Goal: Task Accomplishment & Management: Use online tool/utility

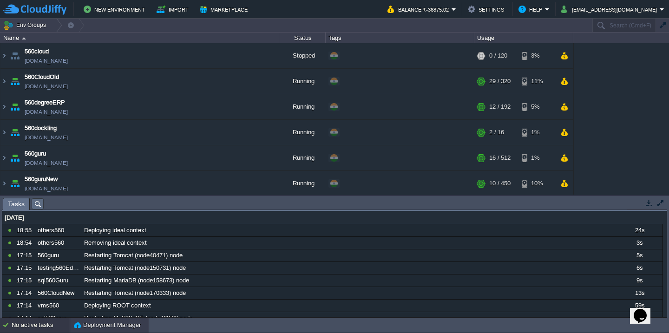
click at [89, 330] on div "Deployment Manager" at bounding box center [109, 325] width 79 height 15
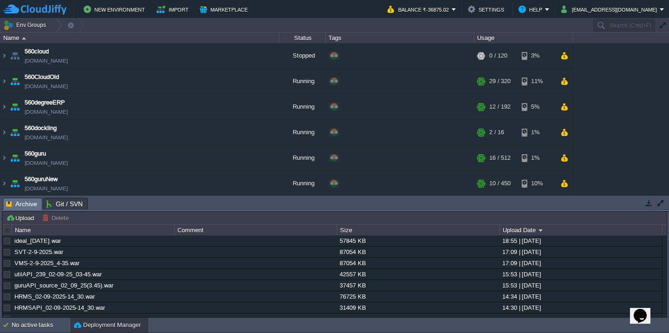
click at [5, 231] on div at bounding box center [7, 230] width 8 height 8
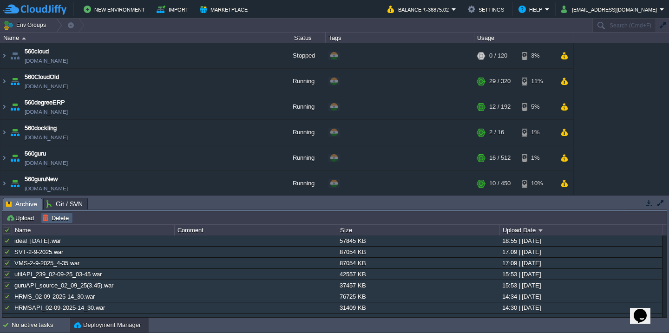
click at [68, 214] on button "Delete" at bounding box center [56, 218] width 29 height 8
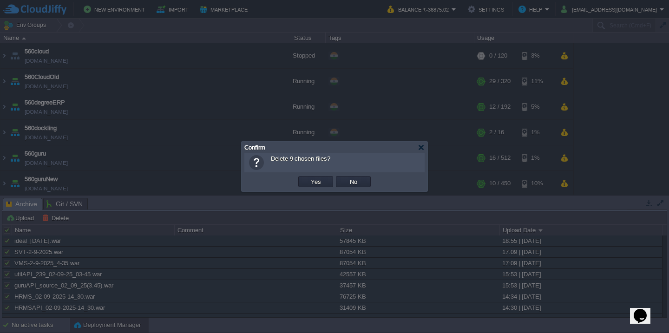
click at [308, 178] on button "Yes" at bounding box center [316, 182] width 16 height 8
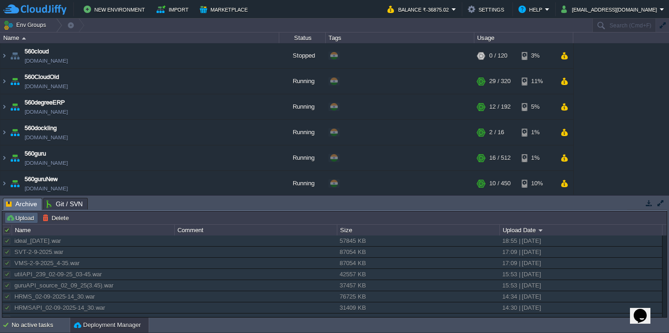
click at [21, 218] on button "Upload" at bounding box center [21, 218] width 31 height 8
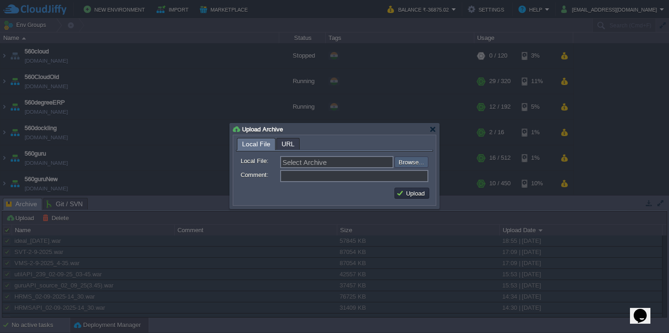
click at [408, 165] on input "file" at bounding box center [370, 162] width 118 height 11
type input "C:\fakepath\HRMS_02-09-2025-21_00.war"
type input "HRMS_02-09-2025-21_00.war"
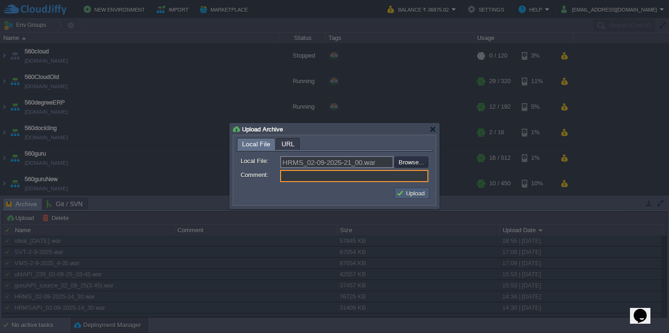
click at [406, 193] on button "Upload" at bounding box center [411, 193] width 31 height 8
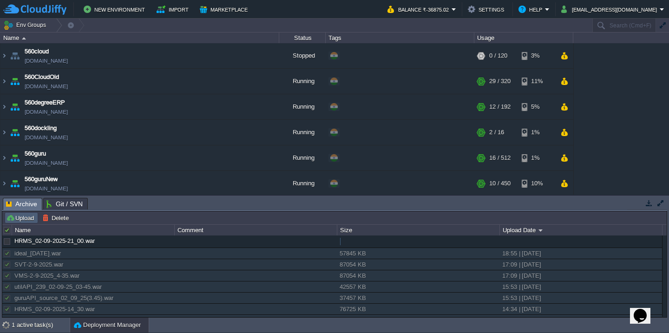
click at [26, 216] on button "Upload" at bounding box center [21, 218] width 31 height 8
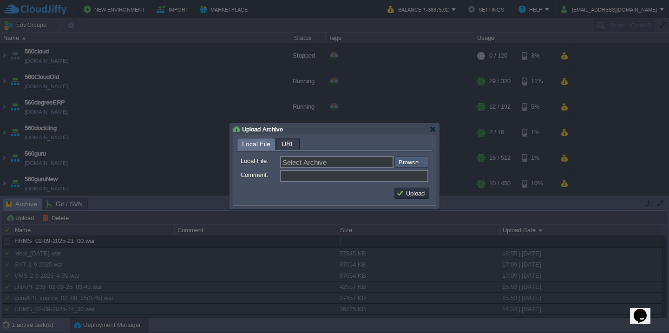
click at [409, 162] on input "file" at bounding box center [370, 162] width 118 height 11
type input "C:\fakepath\HRMSAPI_02-09-2025-21_00.war"
type input "HRMSAPI_02-09-2025-21_00.war"
click at [415, 194] on button "Upload" at bounding box center [411, 193] width 31 height 8
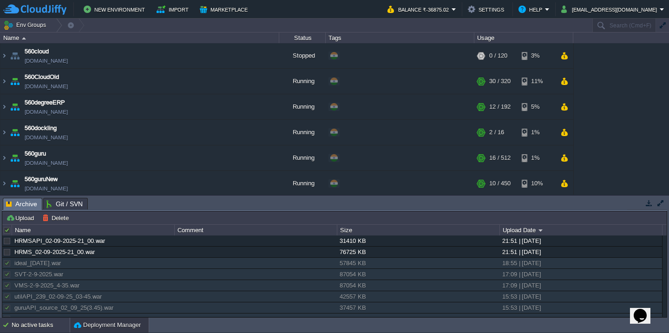
click at [13, 327] on div "No active tasks" at bounding box center [41, 325] width 58 height 15
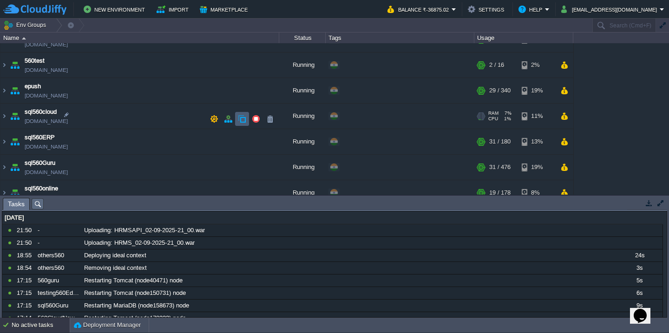
scroll to position [215, 0]
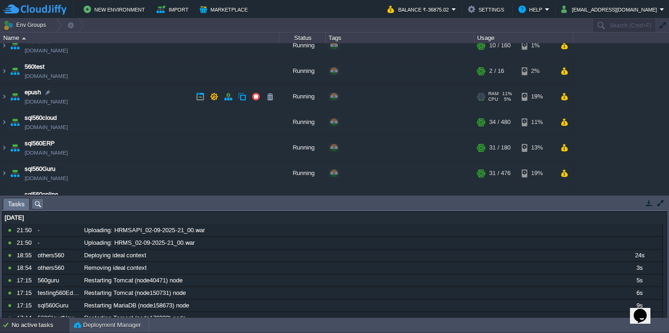
click at [188, 102] on td "epush [DOMAIN_NAME]" at bounding box center [139, 97] width 279 height 26
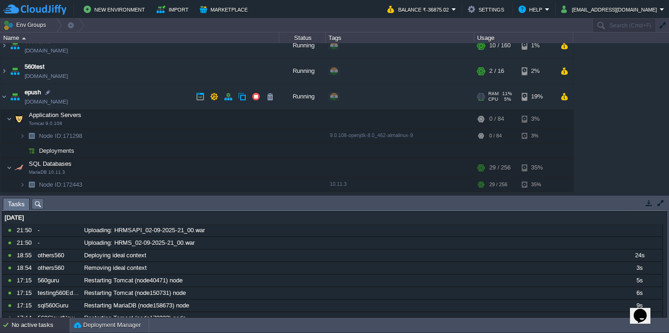
click at [146, 95] on td "epush [DOMAIN_NAME]" at bounding box center [139, 97] width 279 height 26
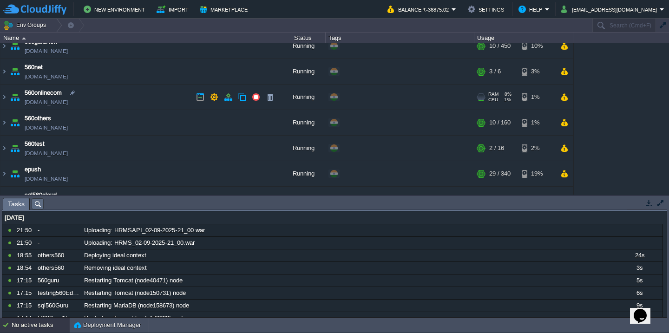
scroll to position [136, 0]
click at [126, 97] on td "560onlinecom [DOMAIN_NAME]" at bounding box center [139, 99] width 279 height 26
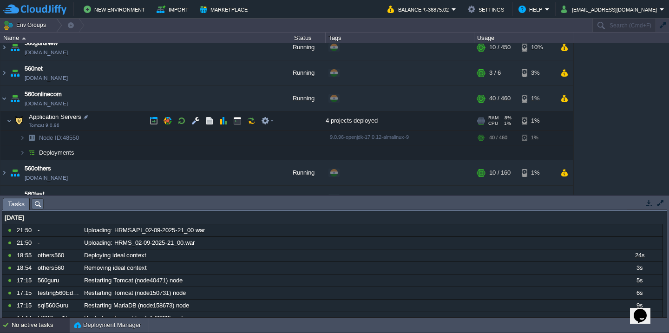
click at [116, 117] on td "Application Servers Tomcat 9.0.96" at bounding box center [139, 121] width 279 height 19
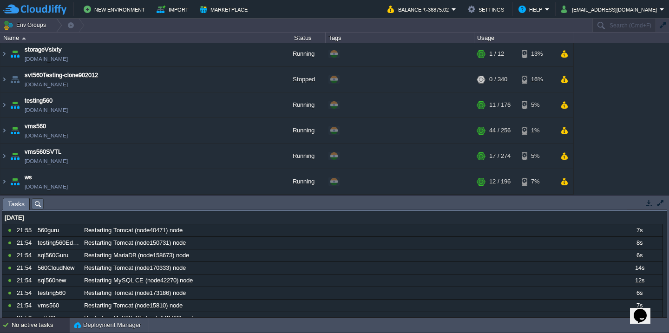
scroll to position [557, 0]
click at [452, 8] on button "Balance ₹-36875.02" at bounding box center [420, 9] width 64 height 11
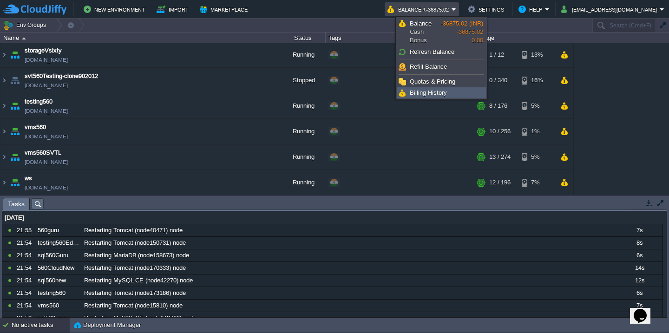
click at [430, 96] on span "Billing History" at bounding box center [428, 92] width 37 height 7
